Goal: Transaction & Acquisition: Purchase product/service

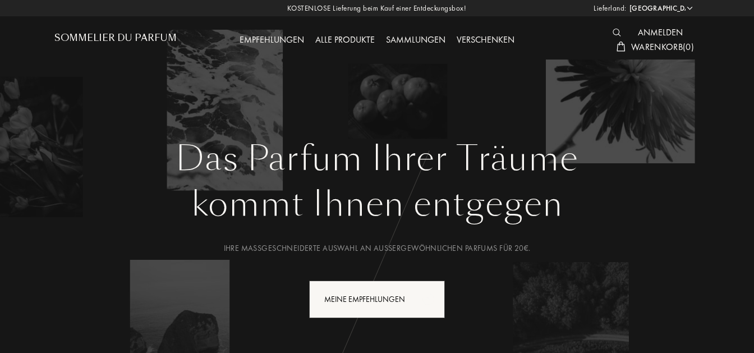
select select "DE"
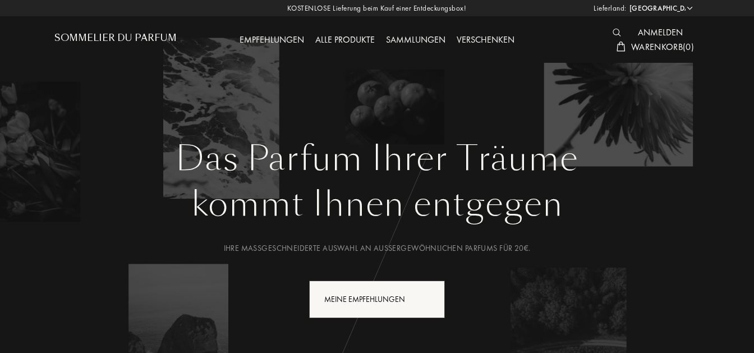
click at [382, 302] on div "Meine Empfehlungen" at bounding box center [377, 299] width 136 height 38
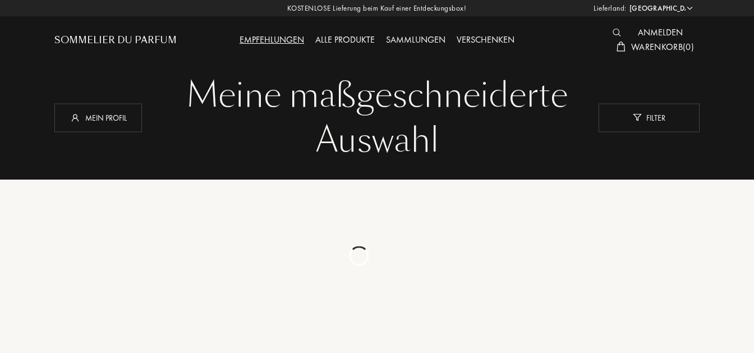
select select "DE"
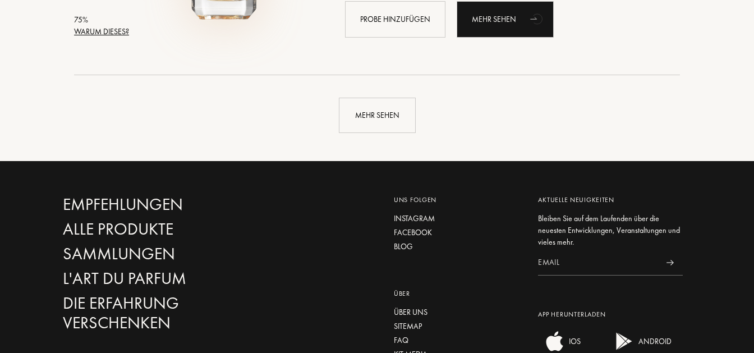
scroll to position [2781, 0]
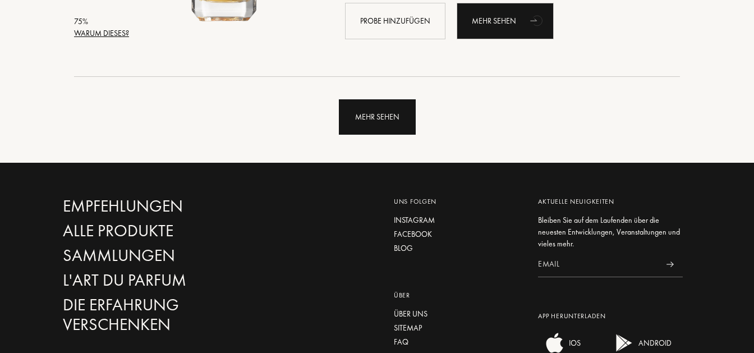
click at [358, 121] on div "Mehr sehen" at bounding box center [377, 116] width 77 height 35
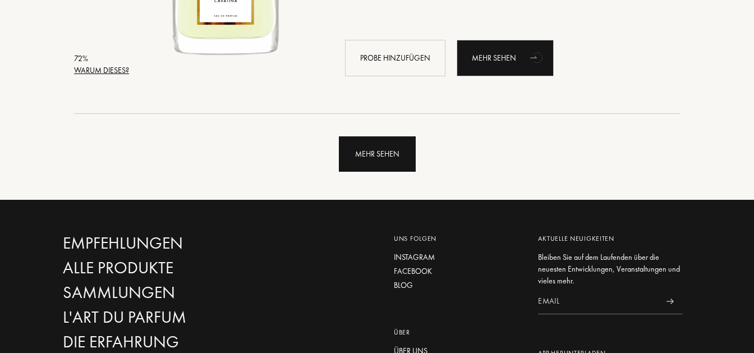
scroll to position [5422, 0]
click at [375, 142] on div "Mehr sehen" at bounding box center [377, 153] width 77 height 35
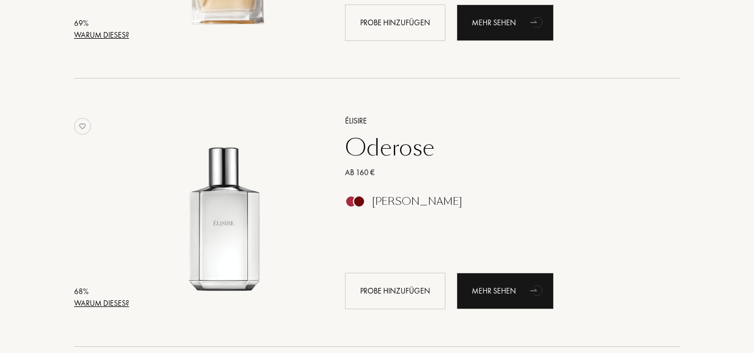
scroll to position [7864, 0]
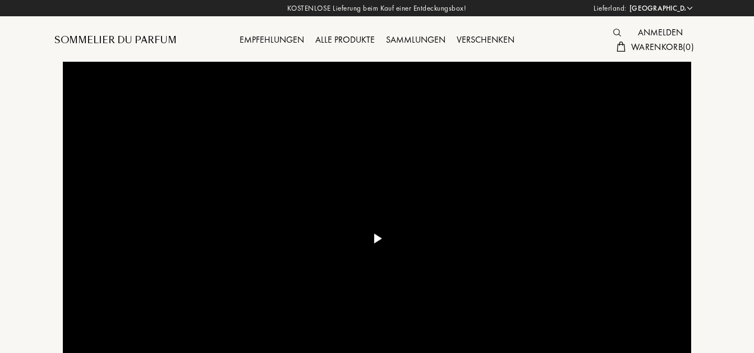
select select "DE"
click at [615, 31] on img at bounding box center [617, 33] width 8 height 8
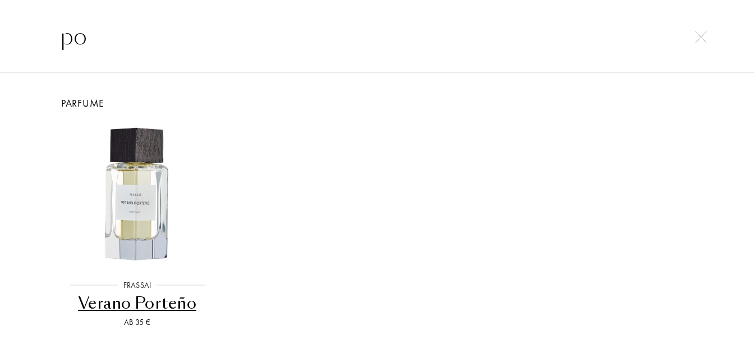
type input "p"
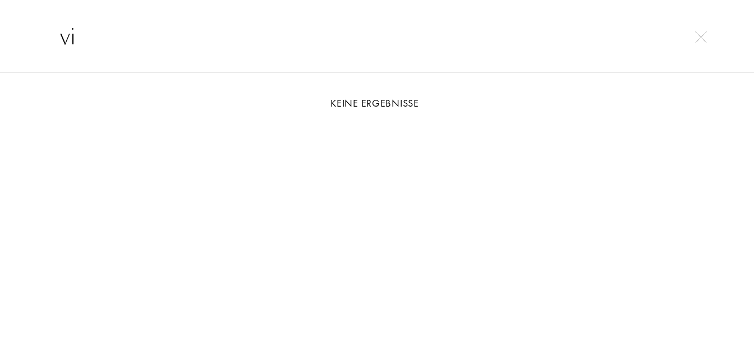
type input "v"
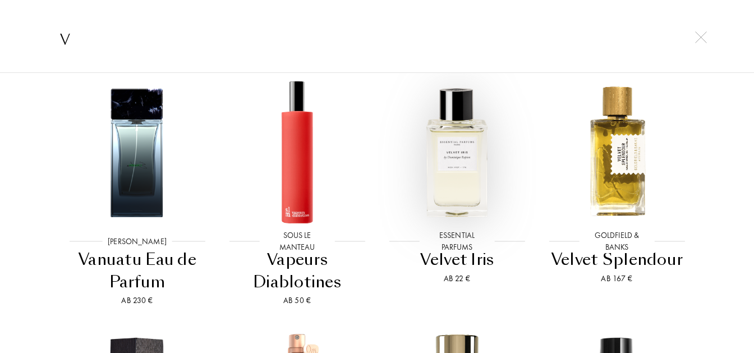
scroll to position [762, 0]
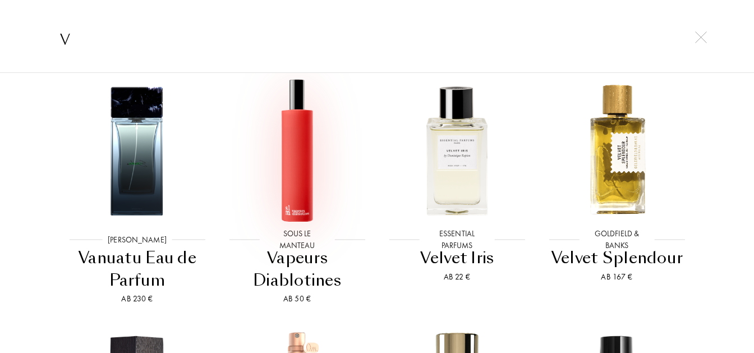
type input "v"
click at [302, 148] on img at bounding box center [297, 149] width 144 height 144
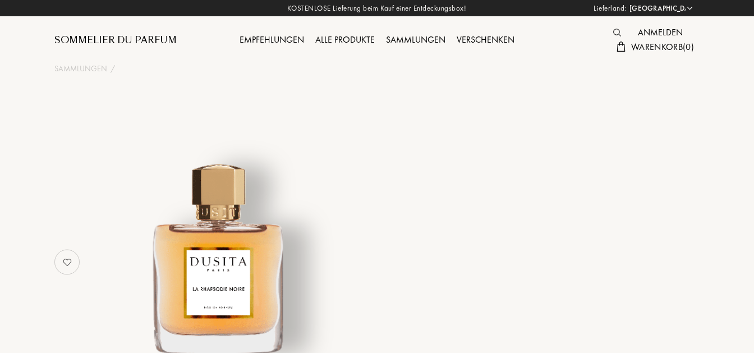
select select "DE"
select select "4"
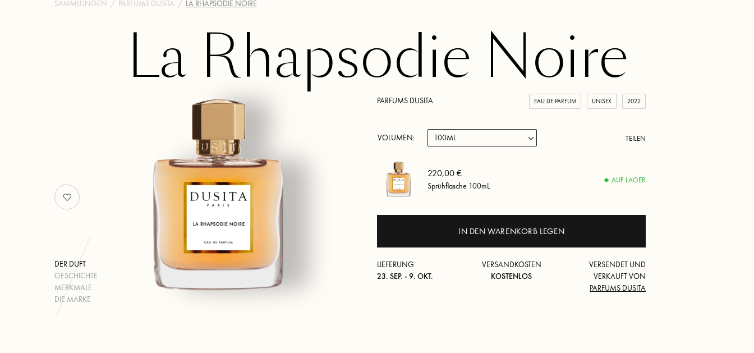
scroll to position [67, 0]
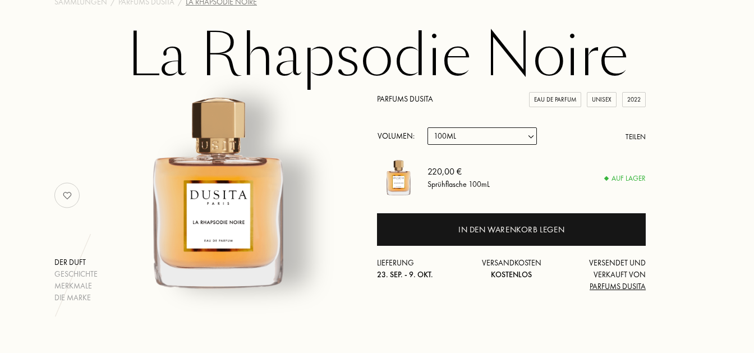
click at [427, 127] on select "Probe 15mL 22.5mL (22.5ML (3 * 7.5ML)) 50mL 100mL" at bounding box center [481, 135] width 109 height 17
select select "1"
click option "15mL" at bounding box center [0, 0] width 0 height 0
select select "1"
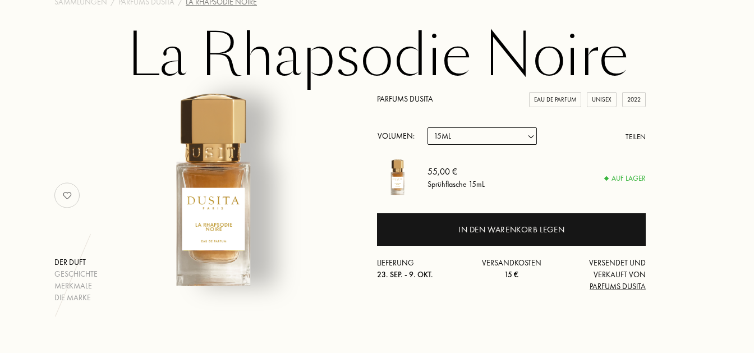
click at [427, 127] on select "Probe 15mL 22.5mL (22.5ML (3 * 7.5ML)) 50mL 100mL" at bounding box center [481, 135] width 109 height 17
select select "2"
click option "22.5mL (22.5ML (3 * 7.5ML))" at bounding box center [0, 0] width 0 height 0
select select "2"
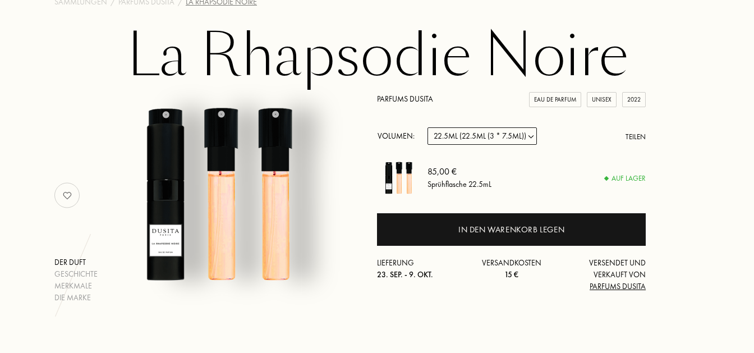
click at [427, 127] on select "Probe 15mL 22.5mL (22.5ML (3 * 7.5ML)) 50mL 100mL" at bounding box center [481, 135] width 109 height 17
select select "3"
click option "50mL" at bounding box center [0, 0] width 0 height 0
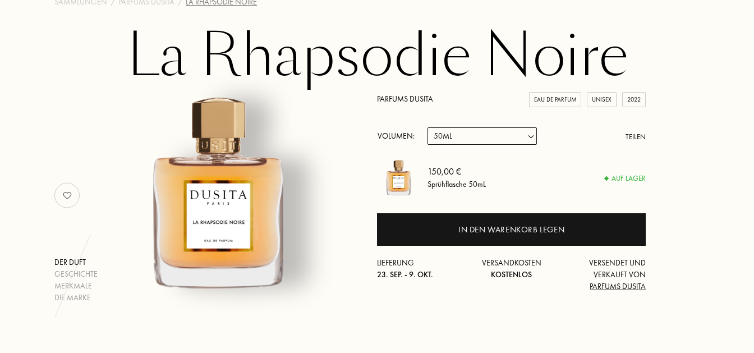
select select "3"
click at [427, 127] on select "Probe 15mL 22.5mL (22.5ML (3 * 7.5ML)) 50mL 100mL" at bounding box center [481, 135] width 109 height 17
select select "0"
click option "Probe" at bounding box center [0, 0] width 0 height 0
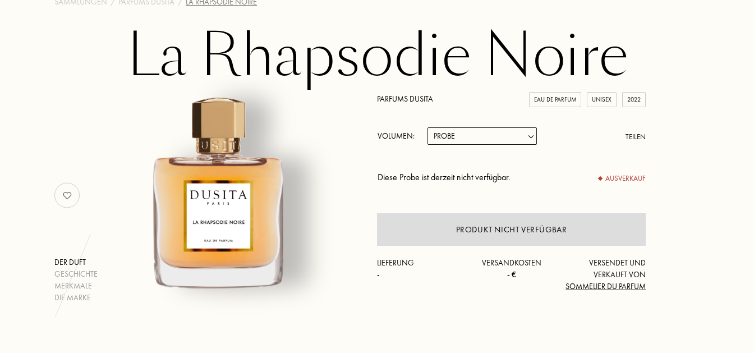
select select "0"
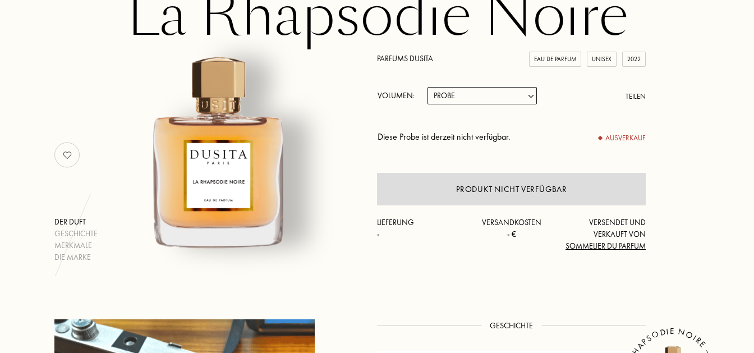
scroll to position [110, 0]
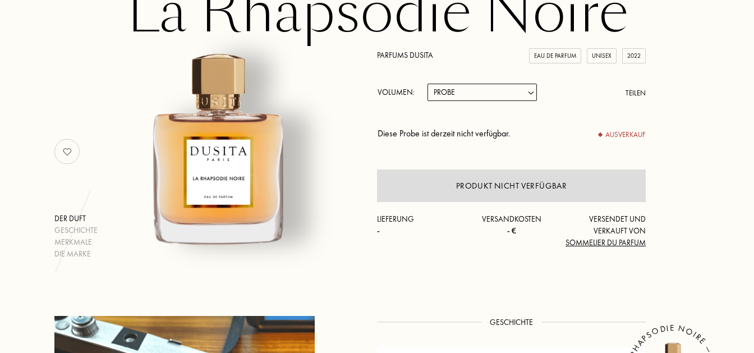
click at [427, 84] on select "Probe 15mL 22.5mL (22.5ML (3 * 7.5ML)) 50mL 100mL" at bounding box center [481, 92] width 109 height 17
select select "1"
click option "15mL" at bounding box center [0, 0] width 0 height 0
select select "1"
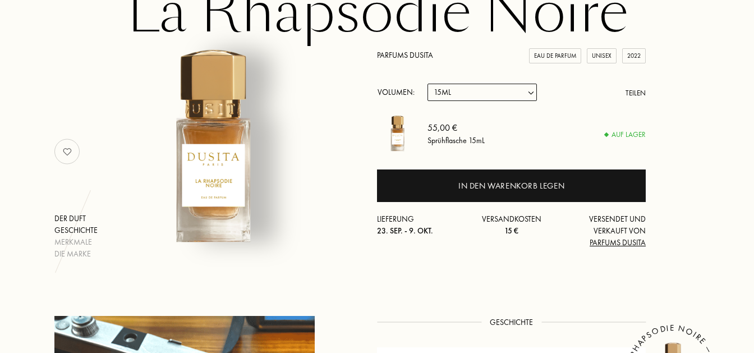
click at [71, 232] on div "Geschichte" at bounding box center [75, 230] width 43 height 12
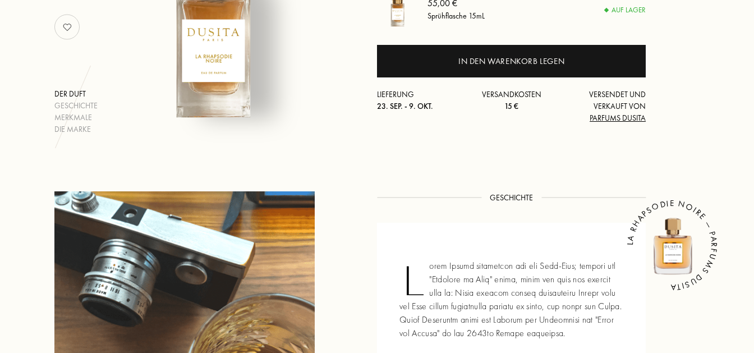
scroll to position [0, 0]
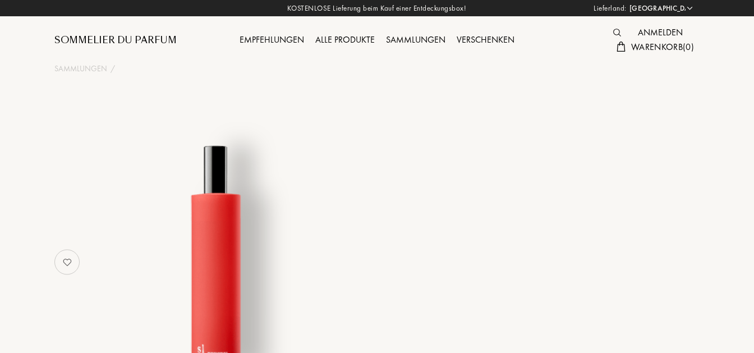
select select "DE"
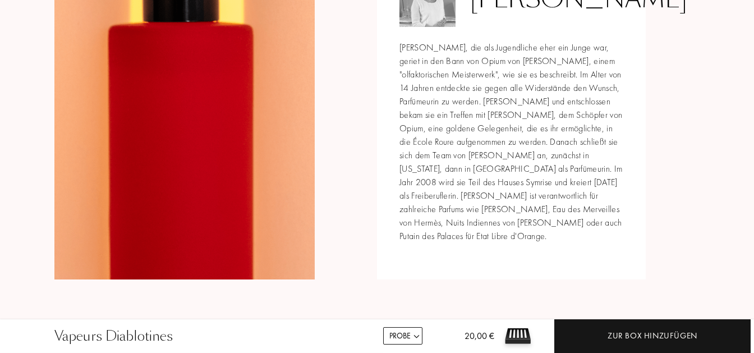
scroll to position [1398, 0]
